Goal: Task Accomplishment & Management: Use online tool/utility

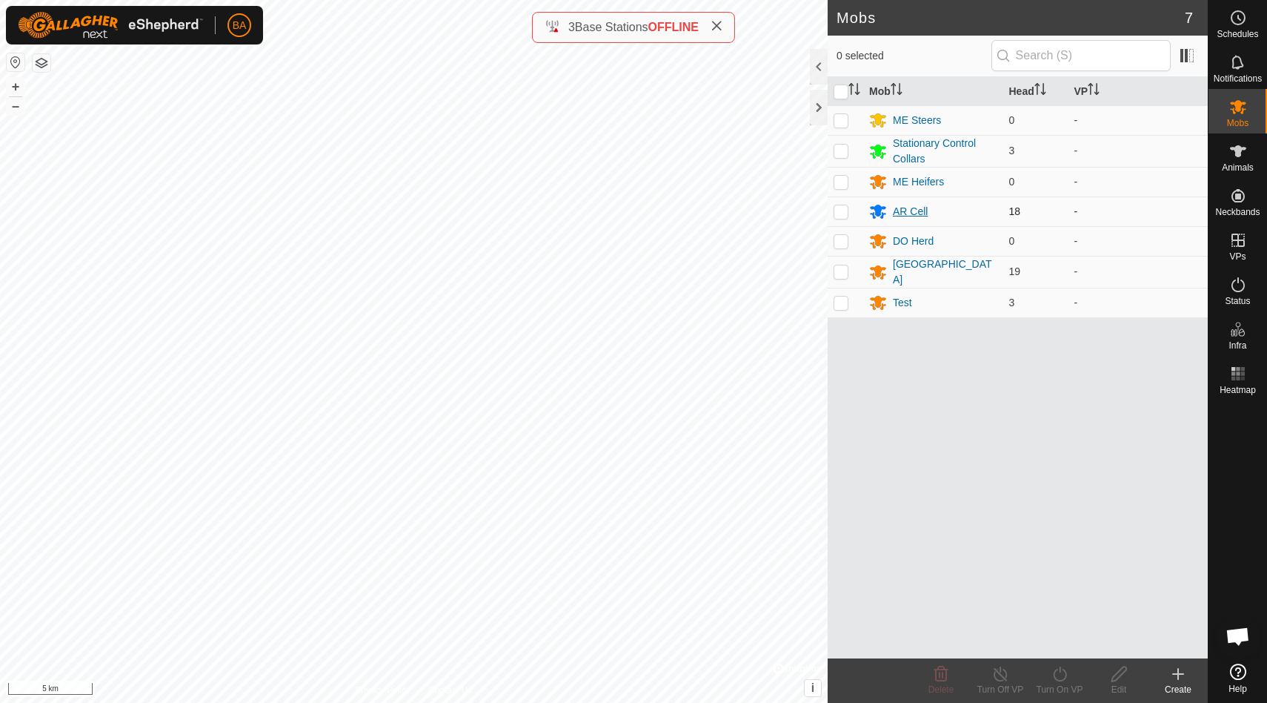
click at [913, 210] on div "AR Cell" at bounding box center [910, 212] width 35 height 16
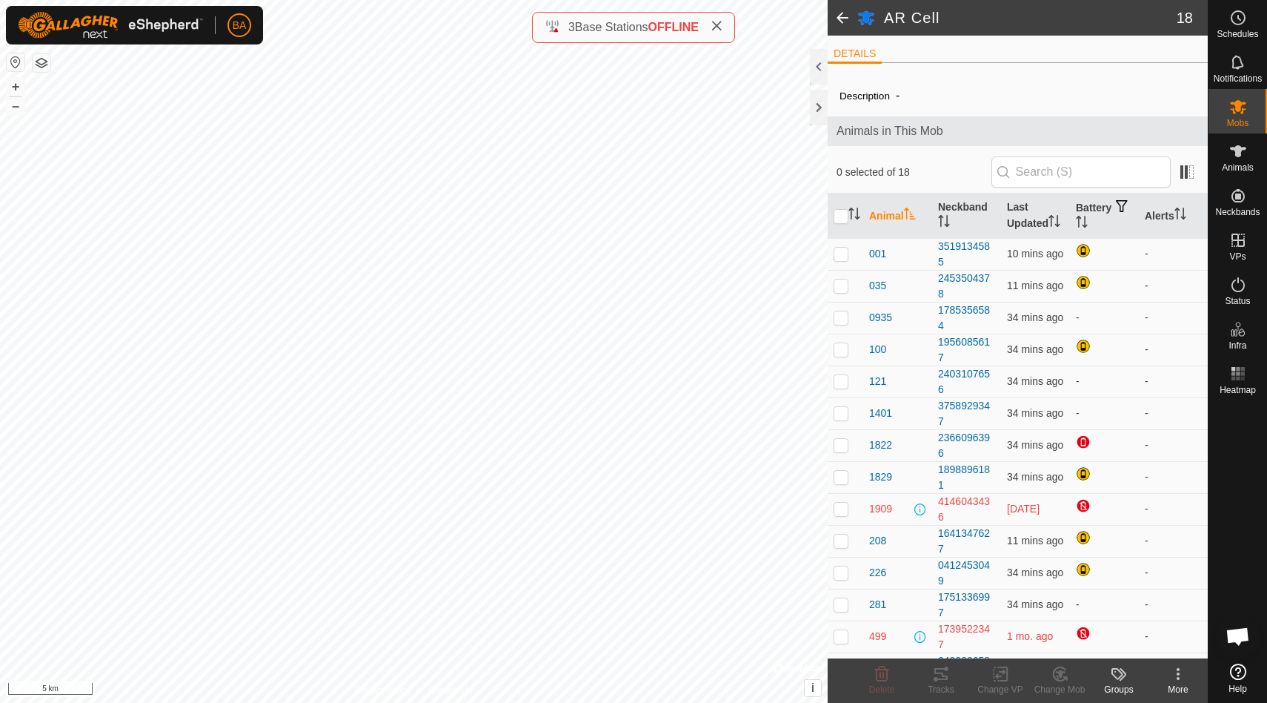
click at [842, 16] on span at bounding box center [843, 18] width 30 height 36
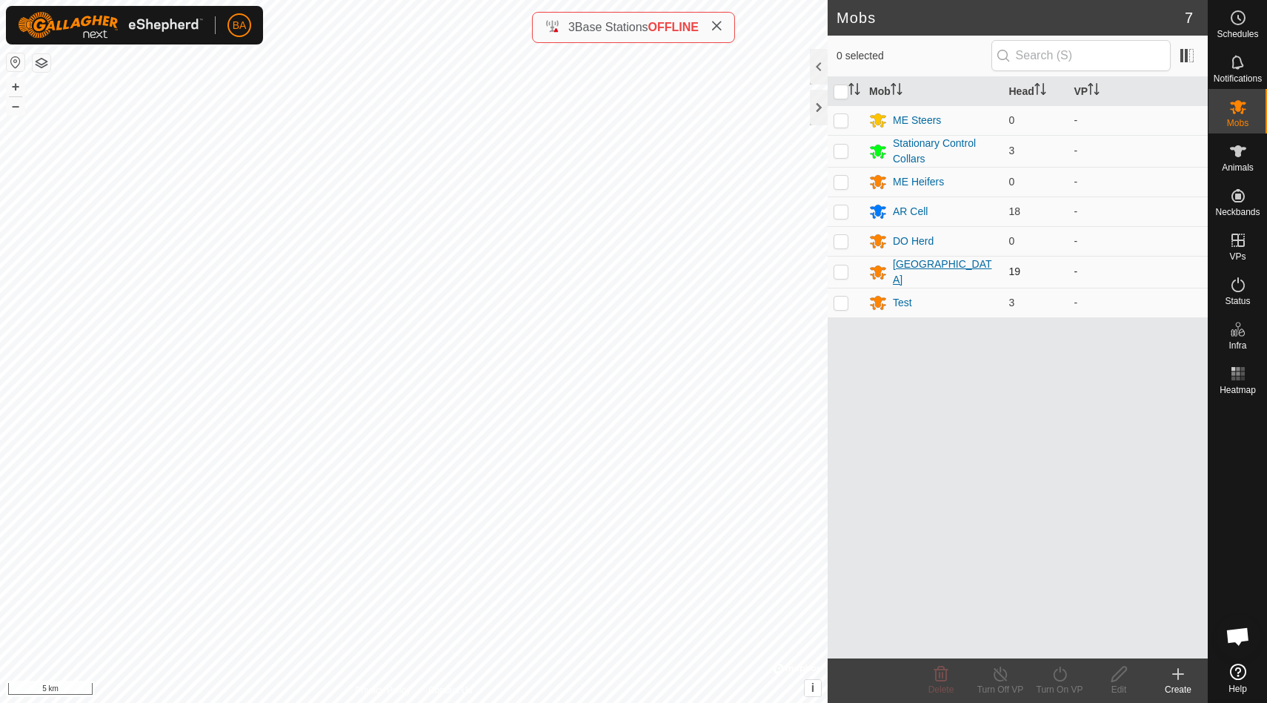
click at [900, 267] on div "[GEOGRAPHIC_DATA]" at bounding box center [945, 271] width 105 height 31
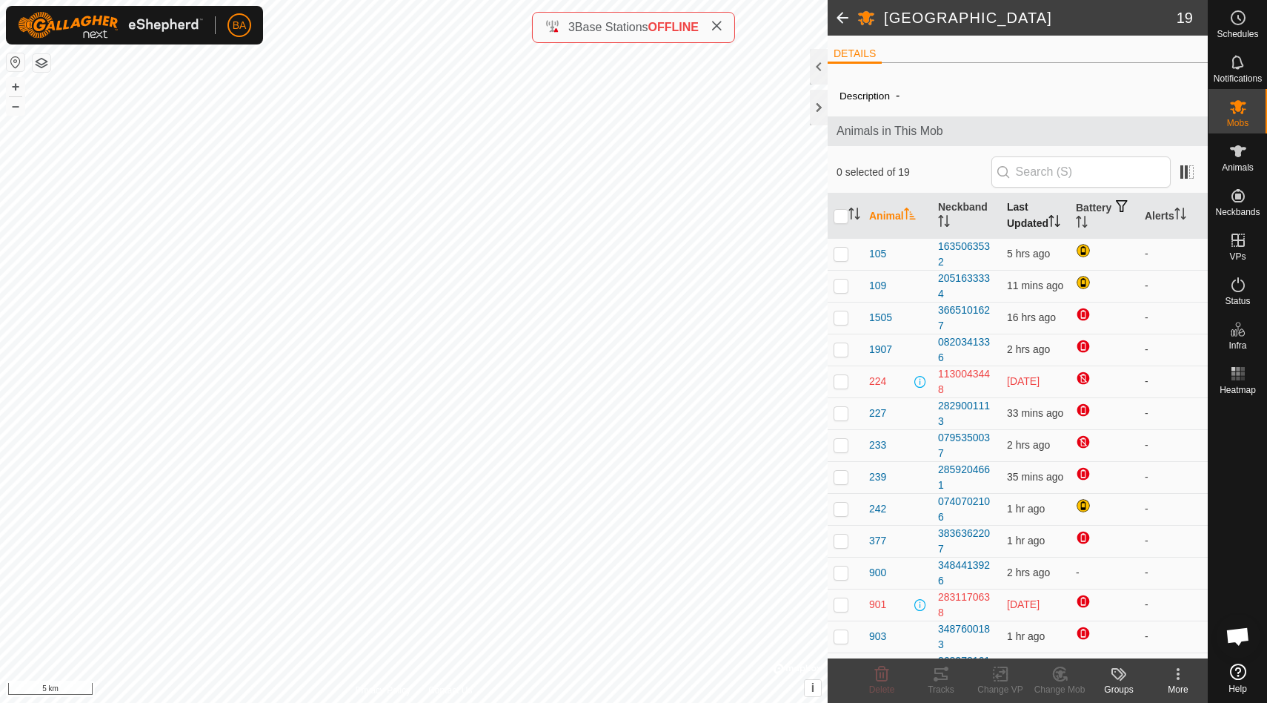
click at [1033, 208] on th "Last Updated" at bounding box center [1035, 215] width 69 height 45
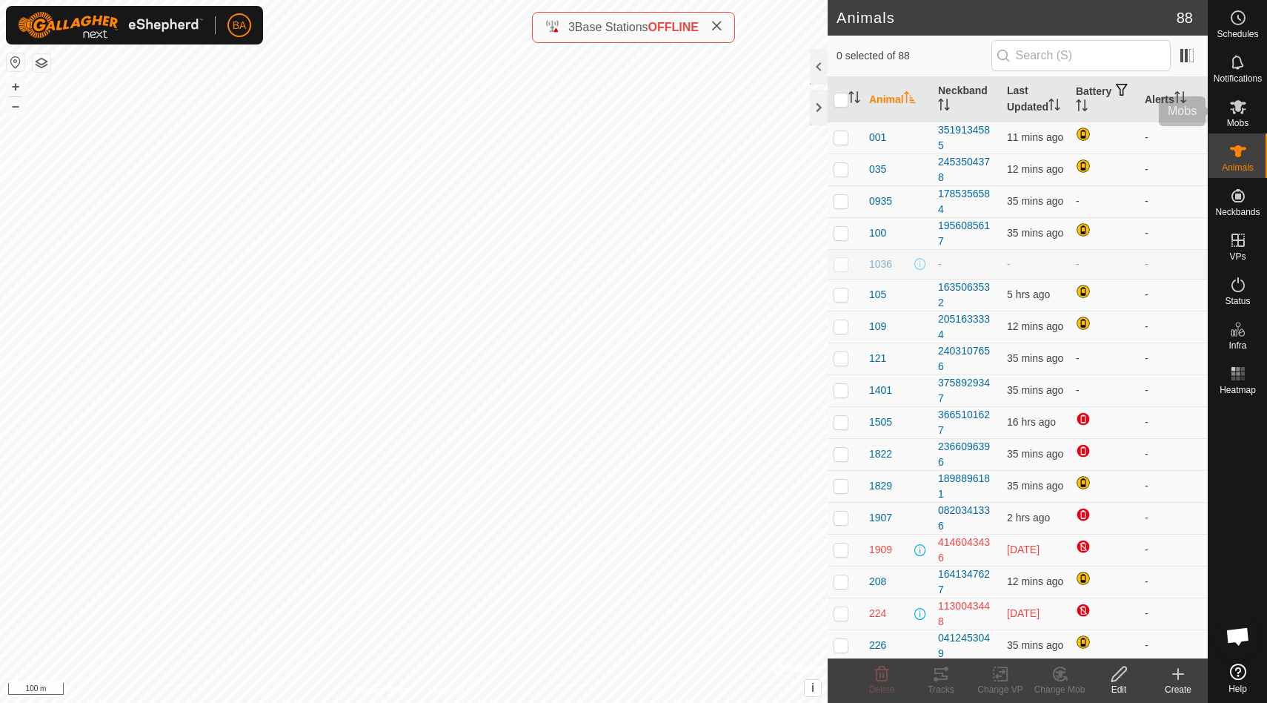
click at [1246, 109] on icon at bounding box center [1239, 107] width 18 height 18
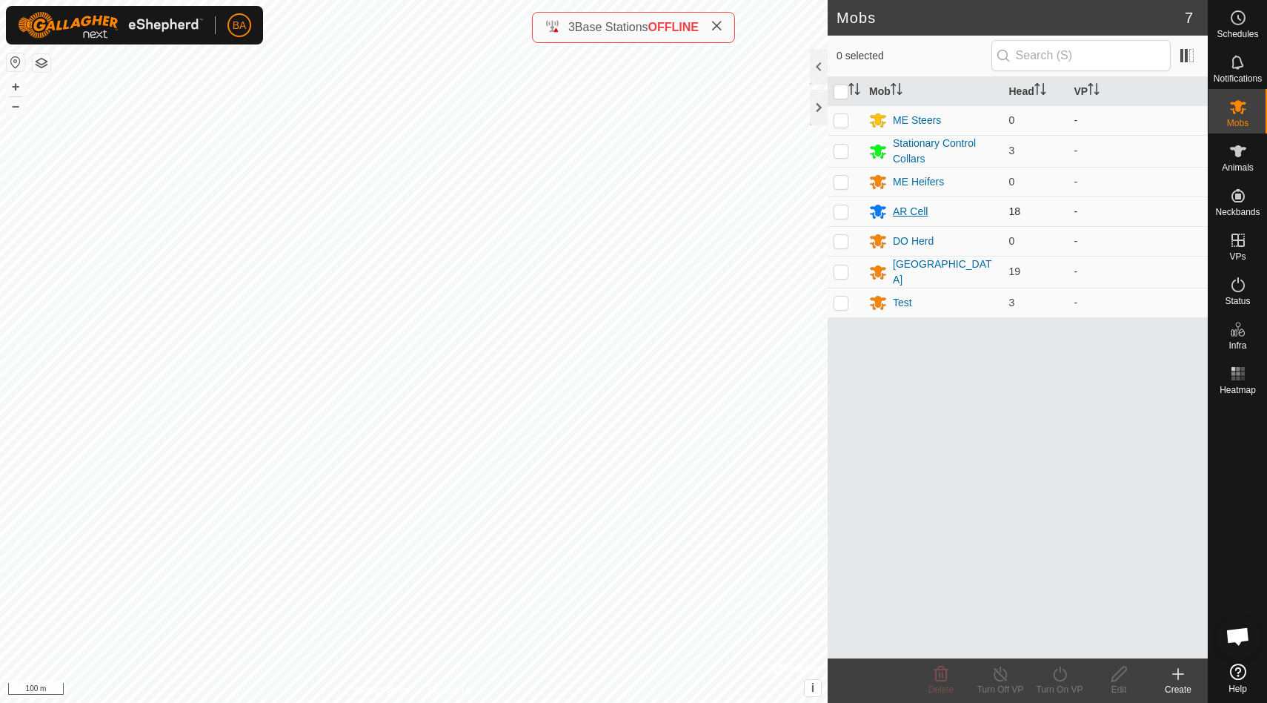
click at [910, 208] on div "AR Cell" at bounding box center [910, 212] width 35 height 16
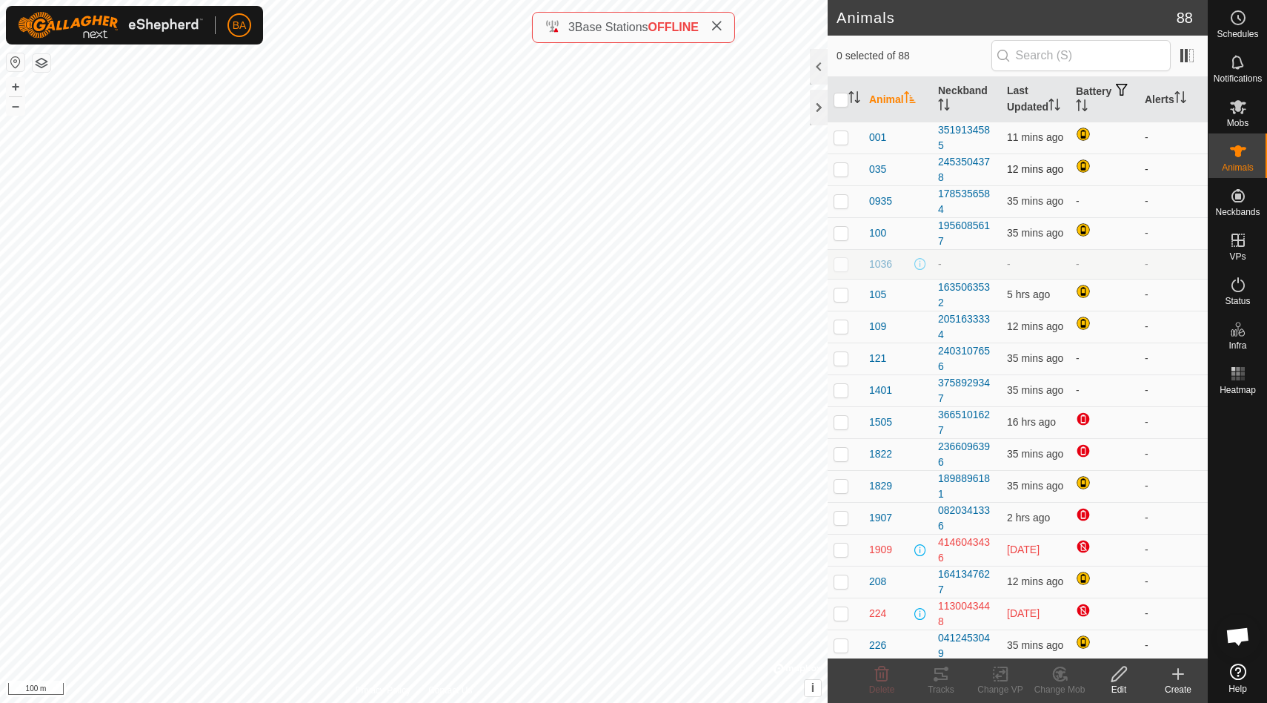
click at [843, 168] on p-checkbox at bounding box center [841, 169] width 15 height 12
checkbox input "true"
click at [940, 675] on icon at bounding box center [941, 674] width 18 height 18
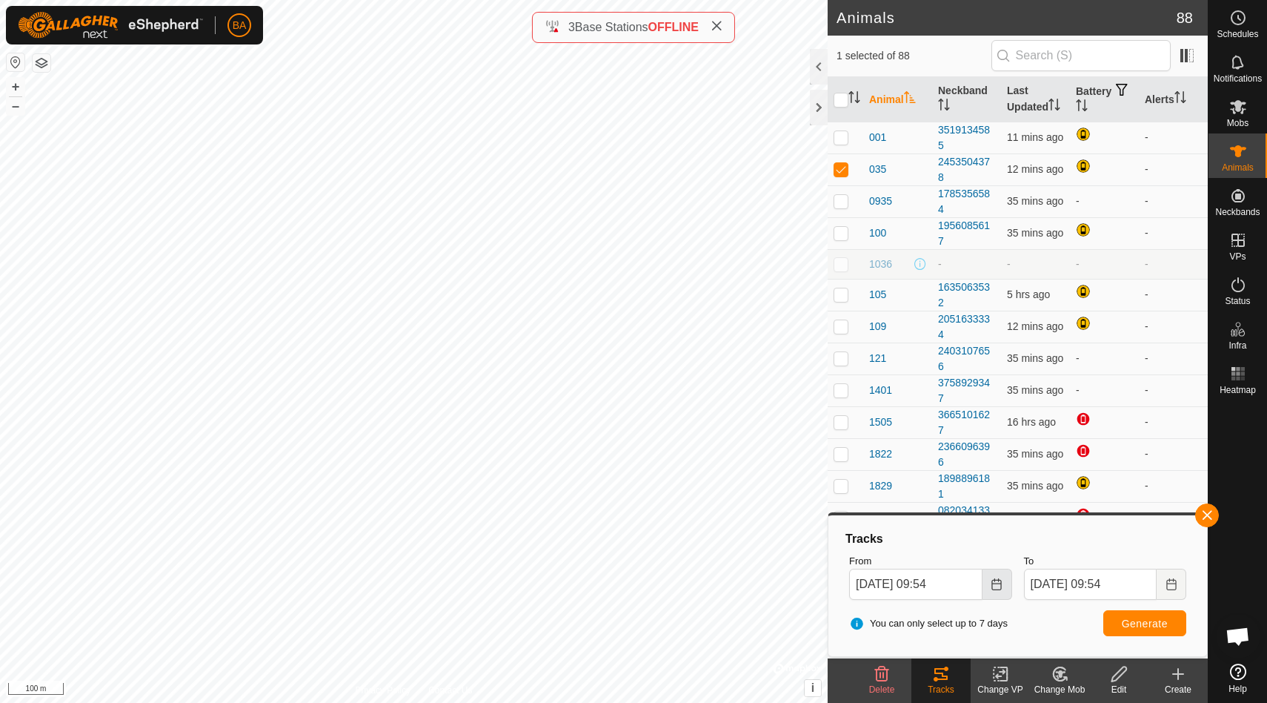
click at [993, 586] on icon "Choose Date" at bounding box center [997, 584] width 12 height 12
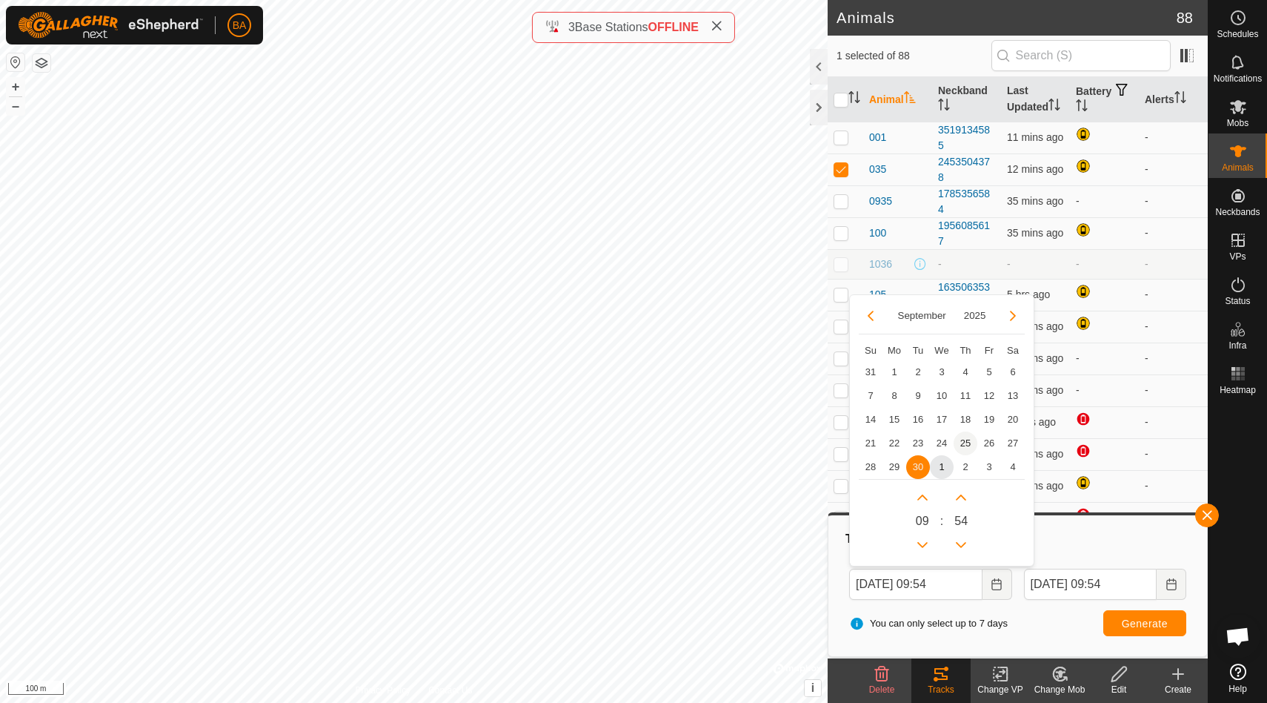
click at [965, 441] on span "25" at bounding box center [966, 443] width 24 height 24
type input "[DATE] 09:54"
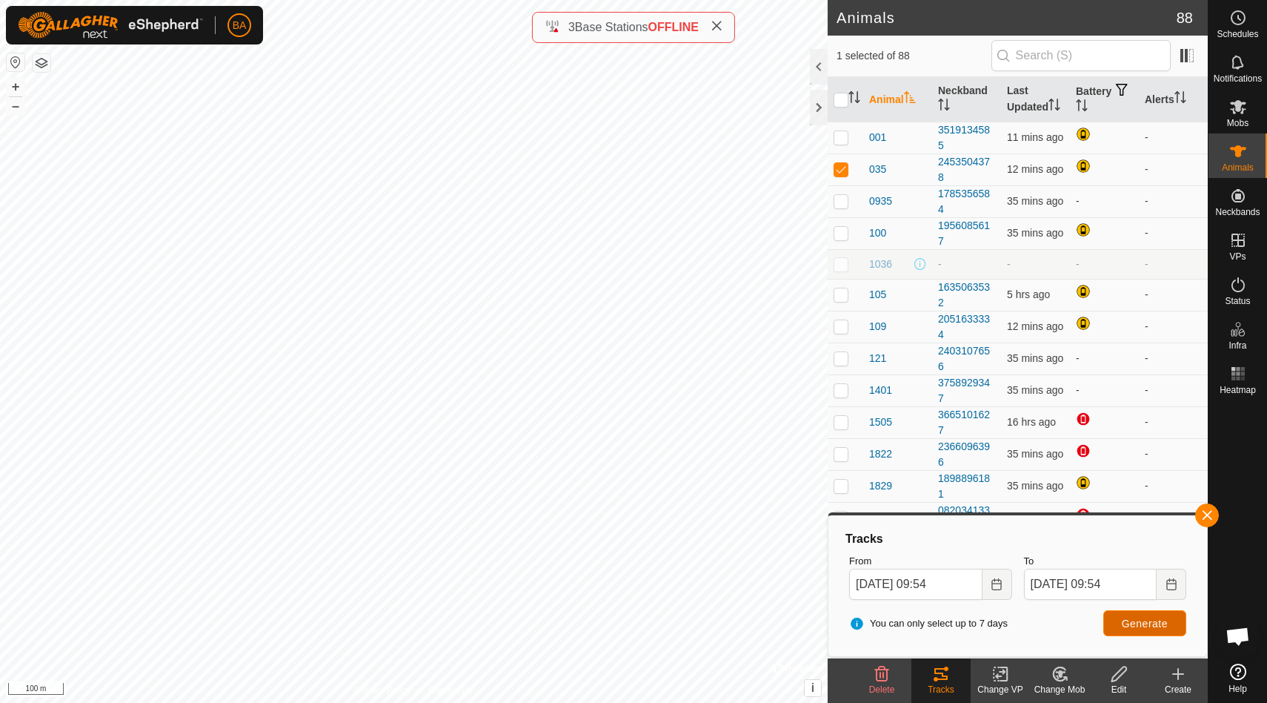
click at [1132, 620] on span "Generate" at bounding box center [1145, 623] width 46 height 12
click at [720, 27] on icon at bounding box center [717, 26] width 12 height 12
